Goal: Information Seeking & Learning: Learn about a topic

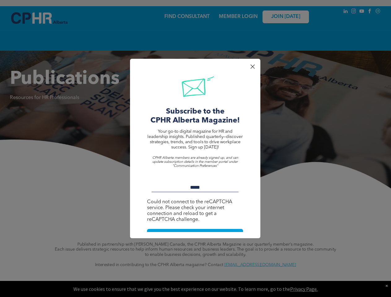
click at [195, 148] on span "Your go-to digital magazine for HR and leadership insights. Published quarterly…" at bounding box center [194, 139] width 95 height 20
click at [195, 152] on p at bounding box center [195, 153] width 96 height 6
click at [195, 148] on span "Your go-to digital magazine for HR and leadership insights. Published quarterly…" at bounding box center [194, 139] width 95 height 20
click at [252, 67] on div at bounding box center [252, 66] width 8 height 8
